Goal: Task Accomplishment & Management: Use online tool/utility

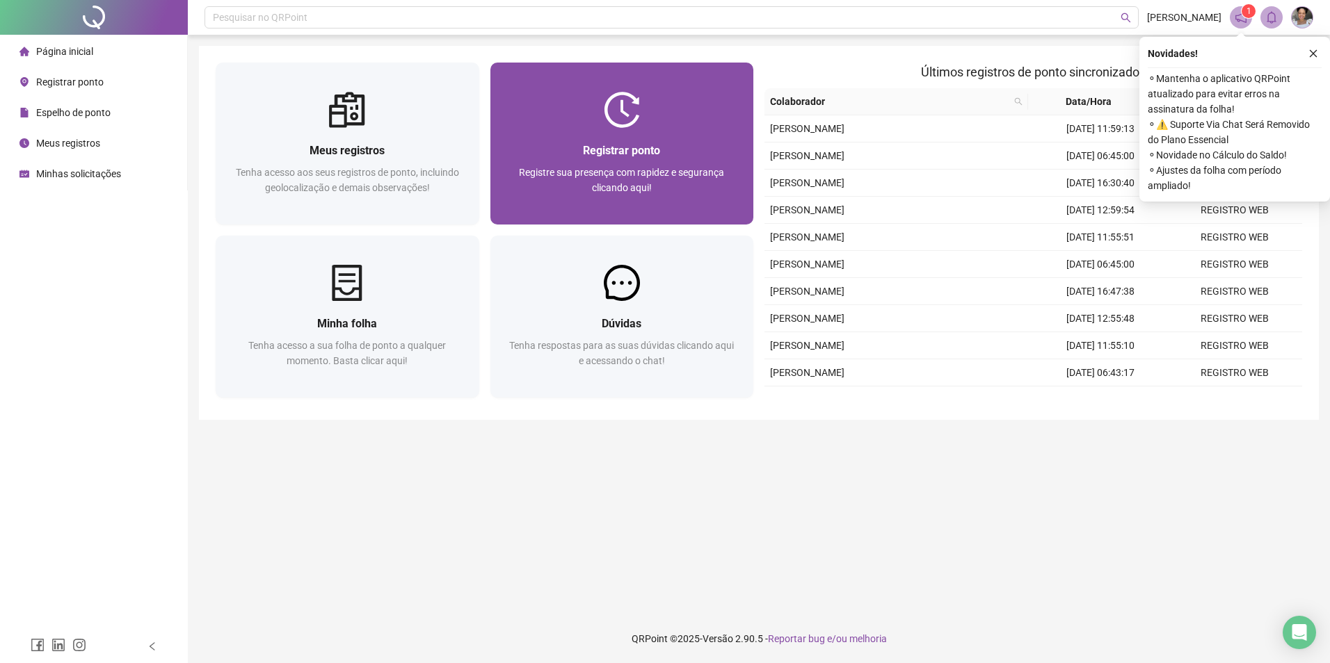
click at [697, 177] on span "Registre sua presença com rapidez e segurança clicando aqui!" at bounding box center [621, 180] width 205 height 26
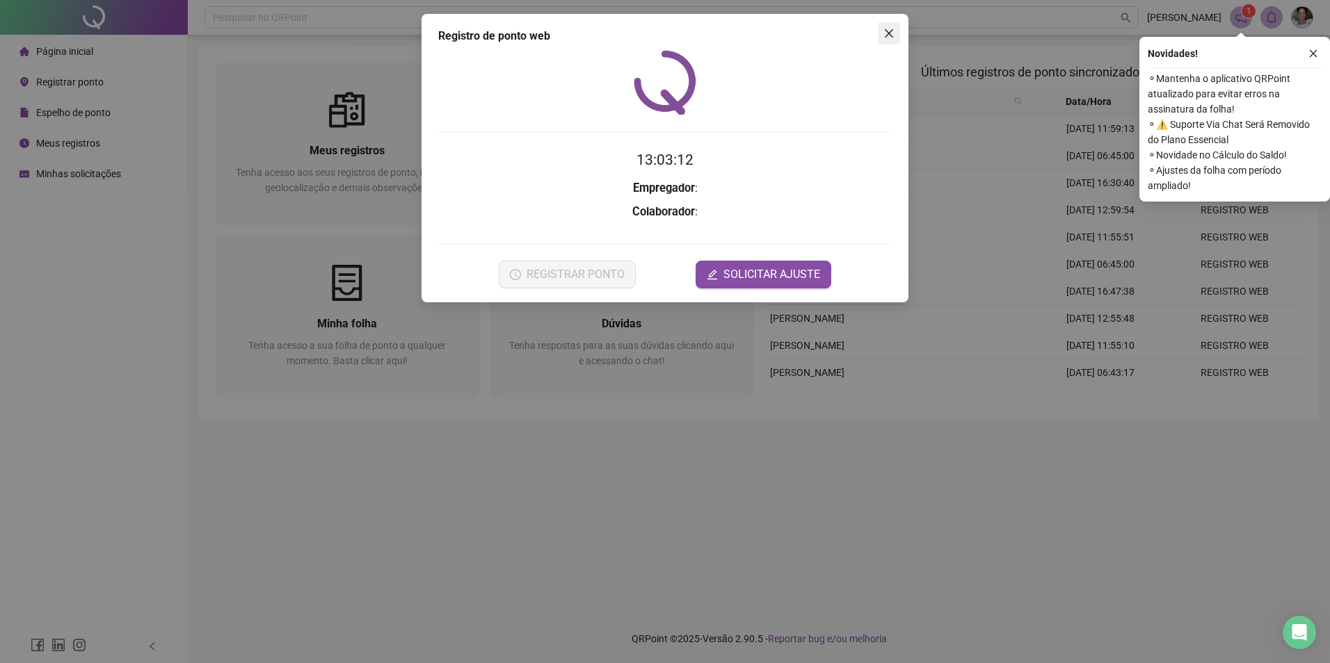
click at [886, 33] on icon "close" at bounding box center [888, 33] width 11 height 11
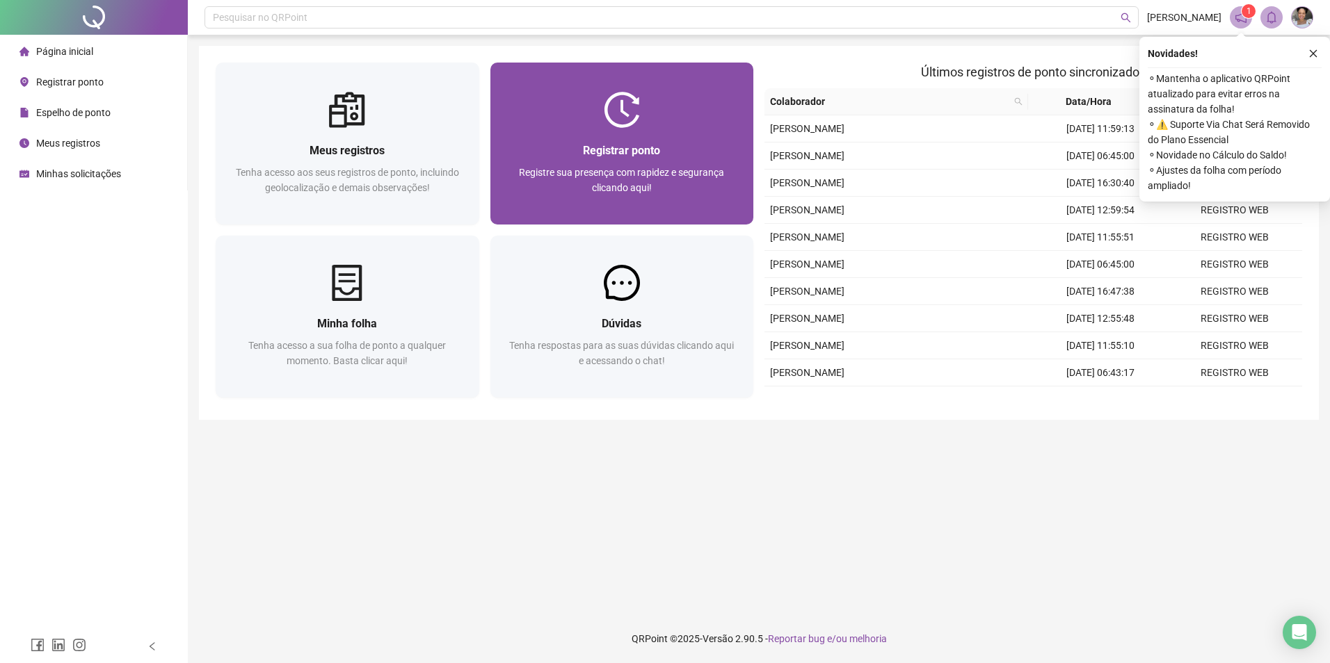
click at [593, 127] on div at bounding box center [622, 110] width 264 height 36
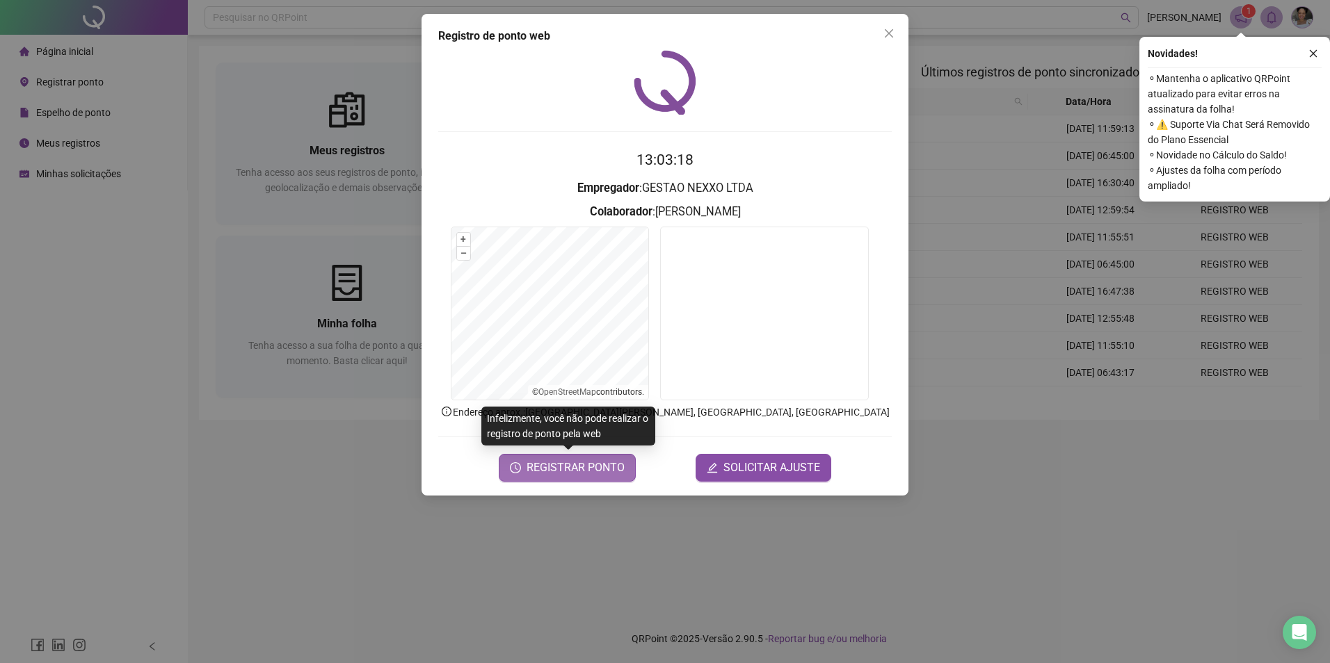
click at [536, 470] on span "REGISTRAR PONTO" at bounding box center [575, 468] width 98 height 17
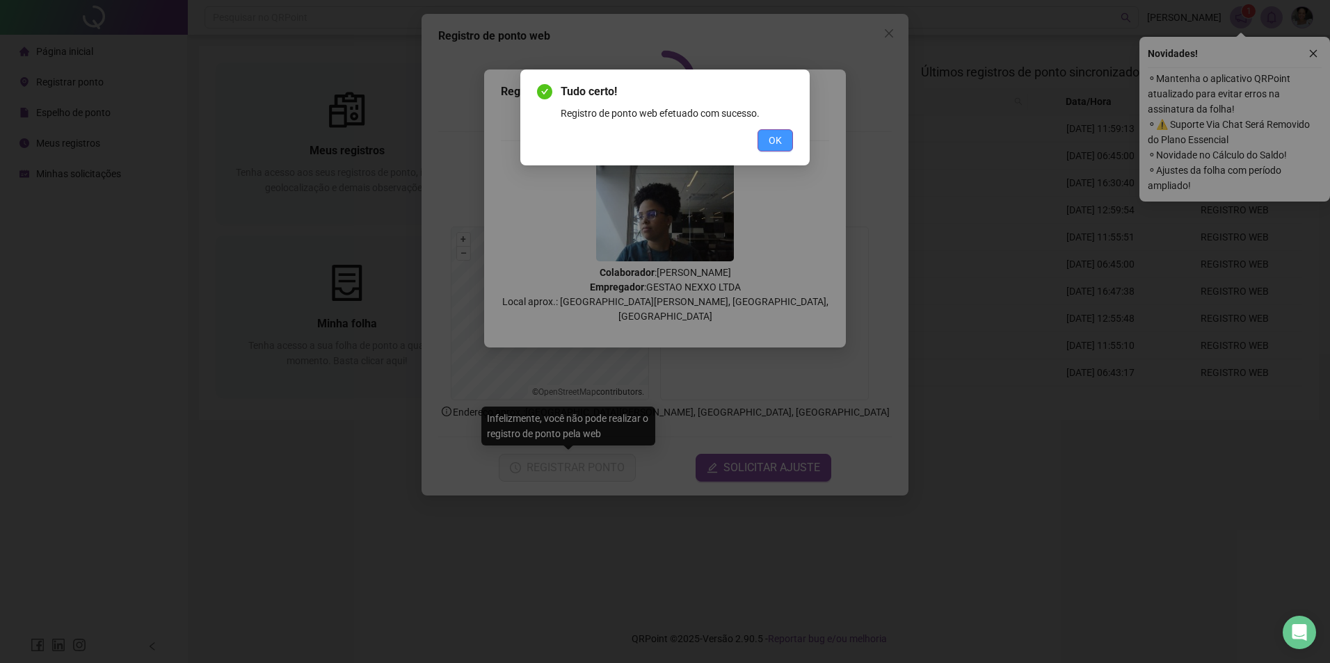
click at [784, 142] on button "OK" at bounding box center [774, 140] width 35 height 22
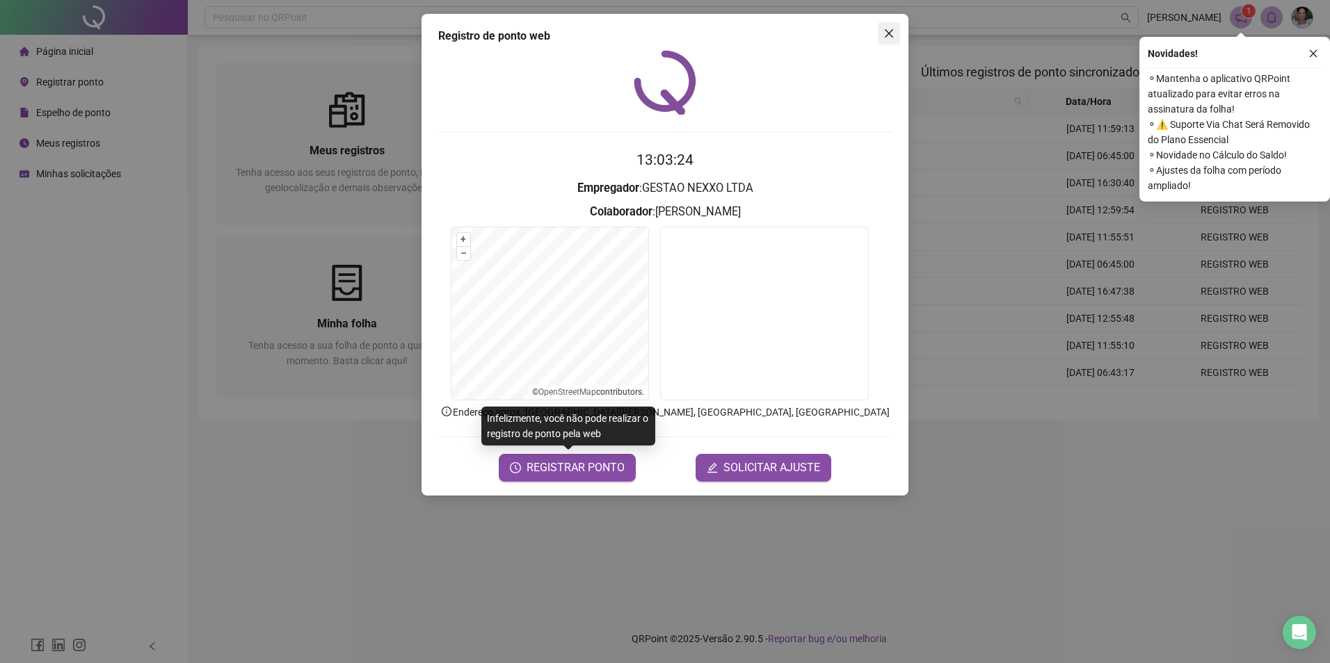
click at [892, 29] on icon "close" at bounding box center [888, 33] width 11 height 11
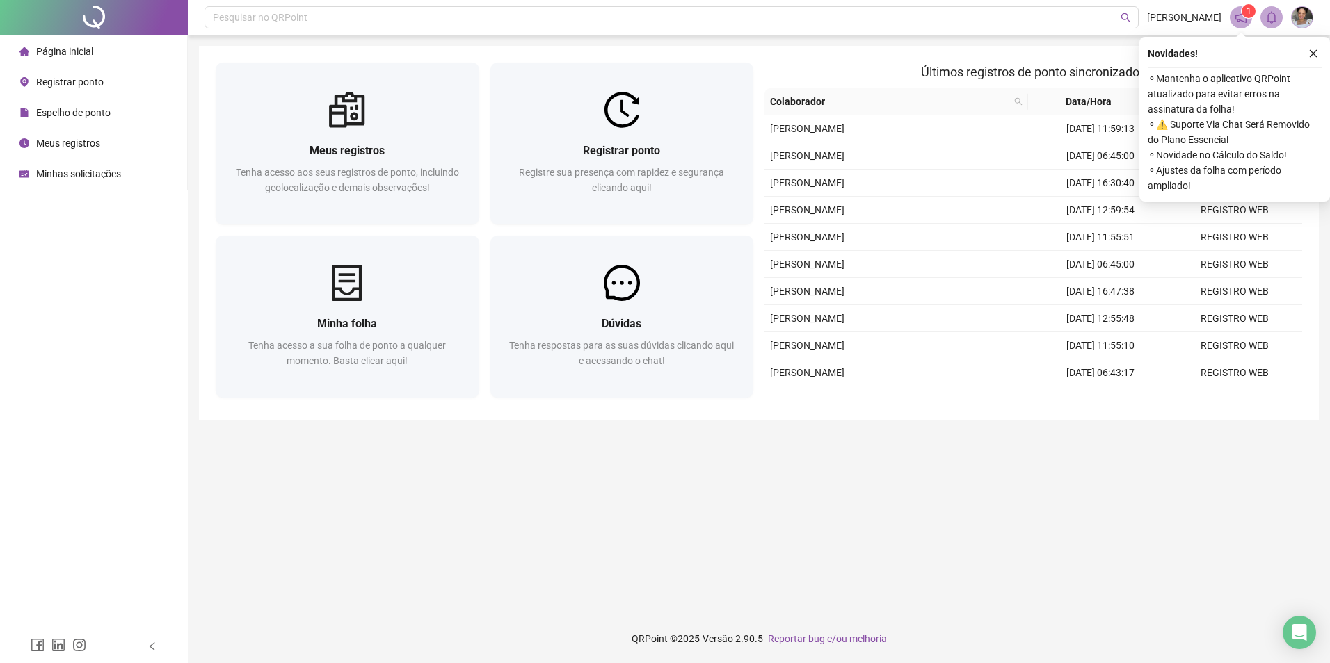
click at [1309, 54] on icon "close" at bounding box center [1313, 54] width 10 height 10
